Goal: Check status: Check status

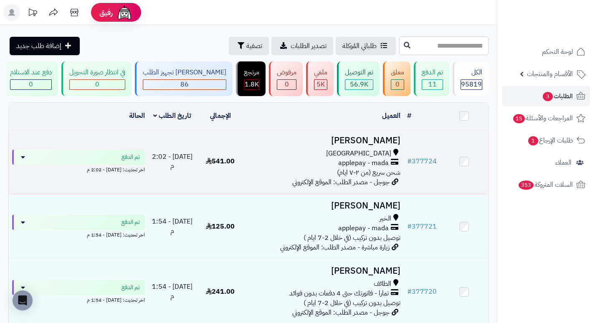
click at [381, 145] on h3 "خديجة الحداد" at bounding box center [323, 141] width 153 height 10
click at [385, 145] on h3 "خديجة الحداد" at bounding box center [323, 141] width 153 height 10
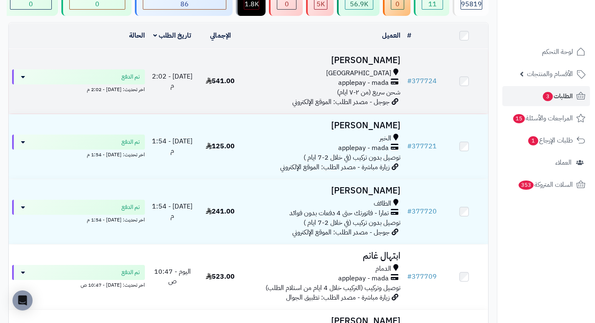
scroll to position [83, 0]
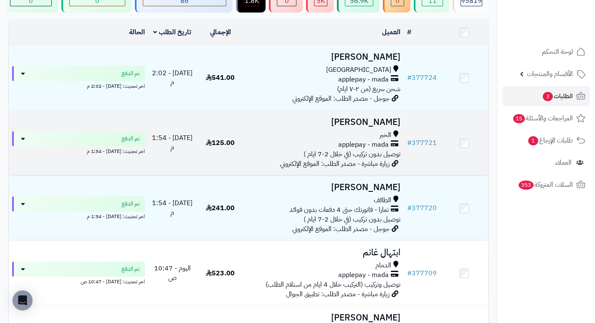
click at [388, 127] on h3 "Ali Mobarki" at bounding box center [323, 122] width 153 height 10
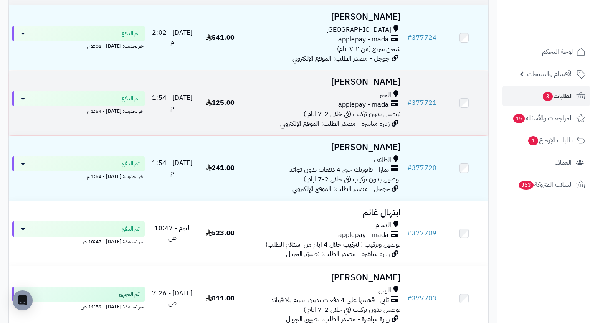
scroll to position [125, 0]
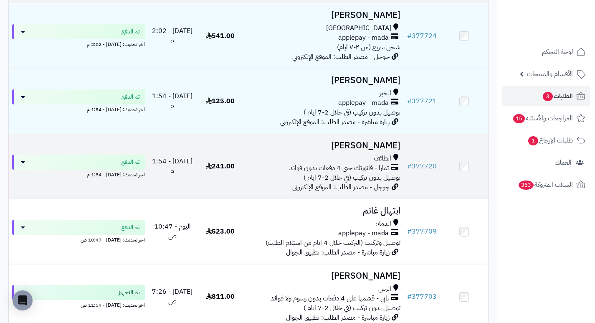
click at [375, 150] on h3 "جمانه البقمي" at bounding box center [323, 146] width 153 height 10
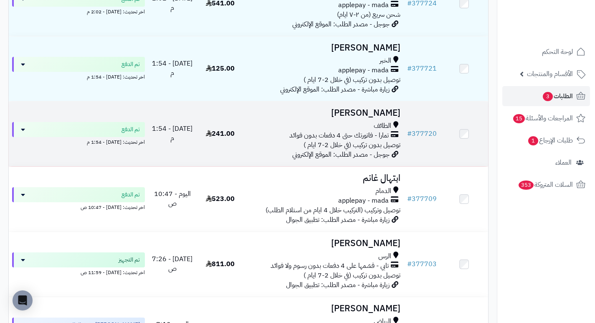
scroll to position [167, 0]
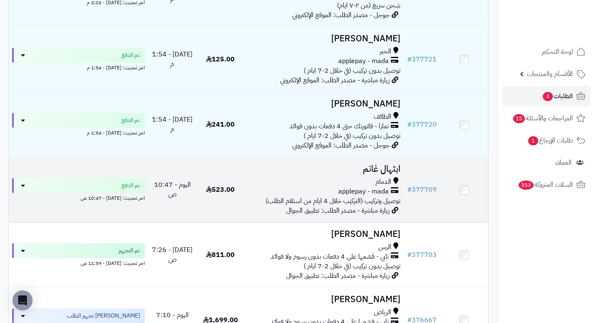
click at [393, 174] on h3 "ابتهال غانم" at bounding box center [323, 169] width 153 height 10
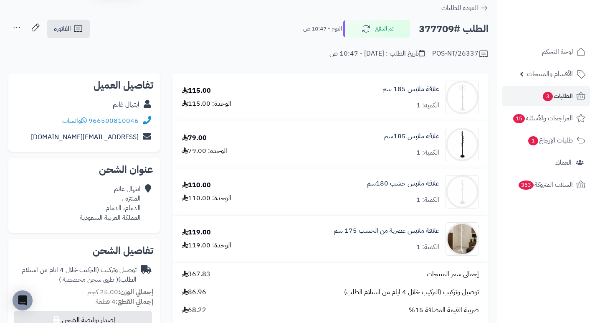
scroll to position [42, 0]
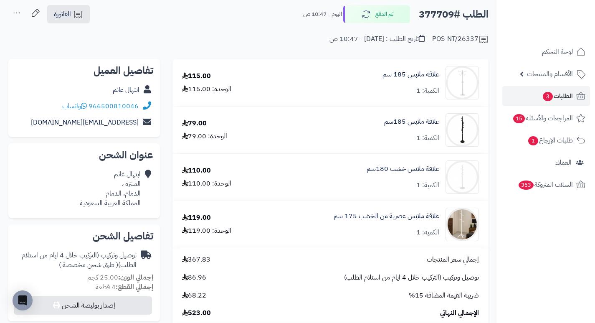
drag, startPoint x: 335, startPoint y: 139, endPoint x: 290, endPoint y: 130, distance: 46.9
click at [290, 130] on div "علاقة ملابس 185سم الكمية: 1" at bounding box center [377, 129] width 216 height 33
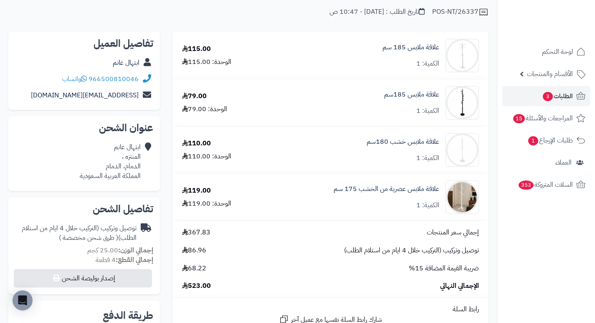
scroll to position [83, 0]
